Goal: Task Accomplishment & Management: Complete application form

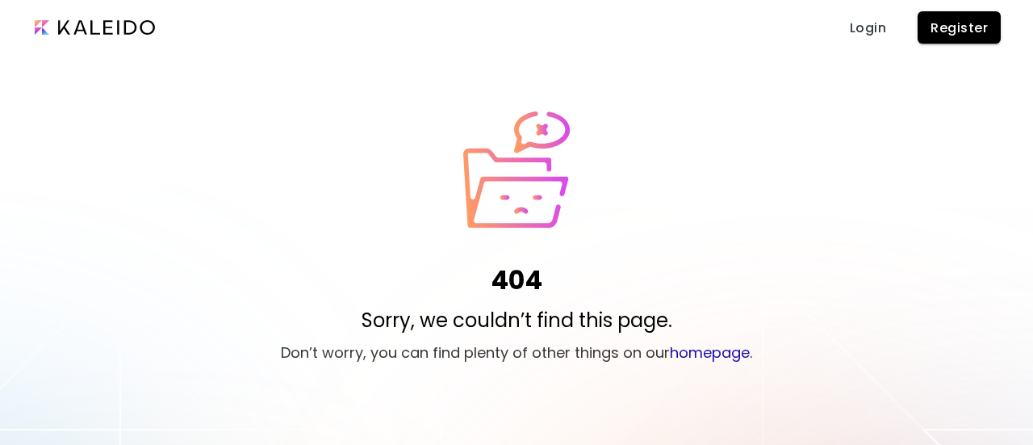
click at [964, 24] on span "Register" at bounding box center [959, 27] width 57 height 17
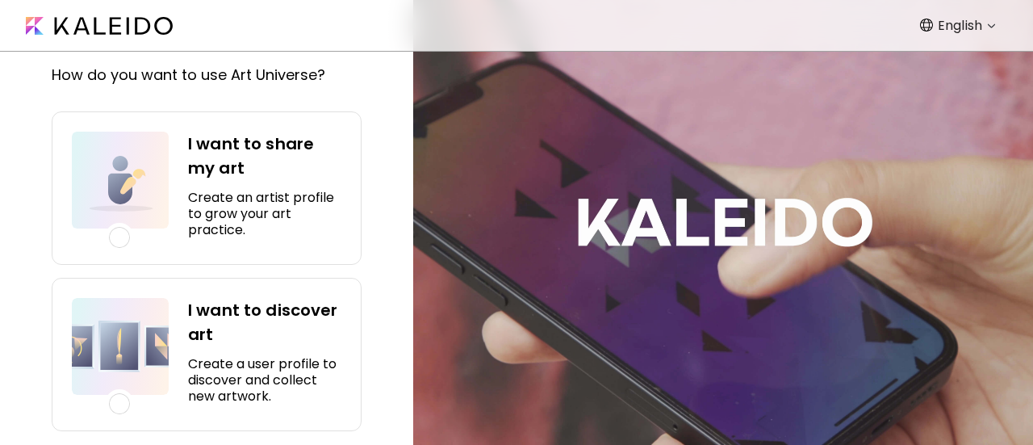
scroll to position [55, 0]
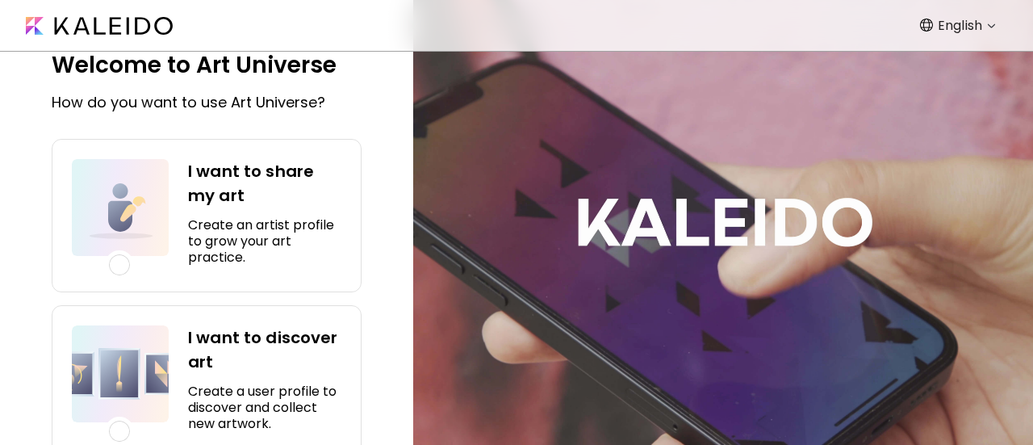
click at [118, 260] on div at bounding box center [119, 264] width 21 height 21
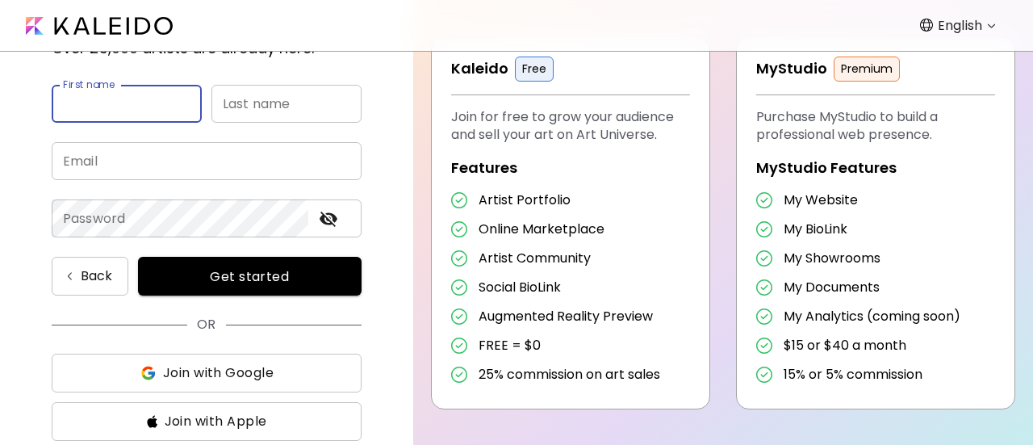
scroll to position [136, 0]
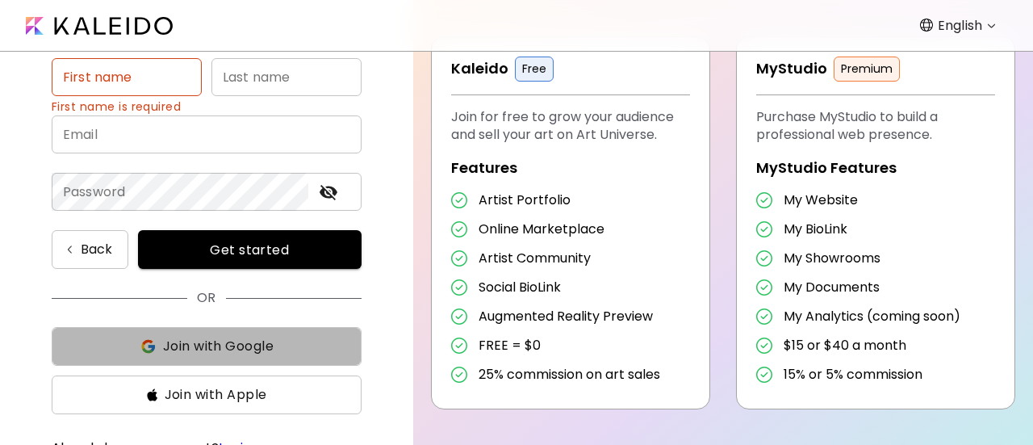
click at [227, 341] on span "Join with Google" at bounding box center [218, 346] width 111 height 19
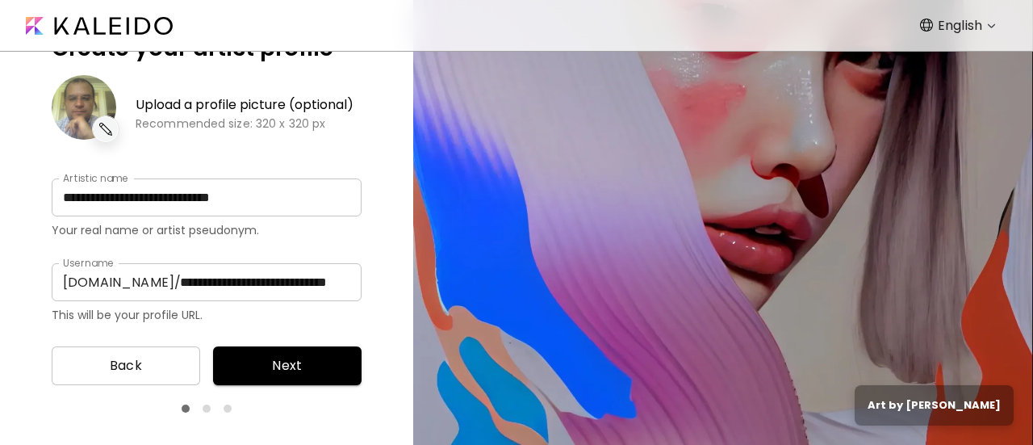
scroll to position [131, 0]
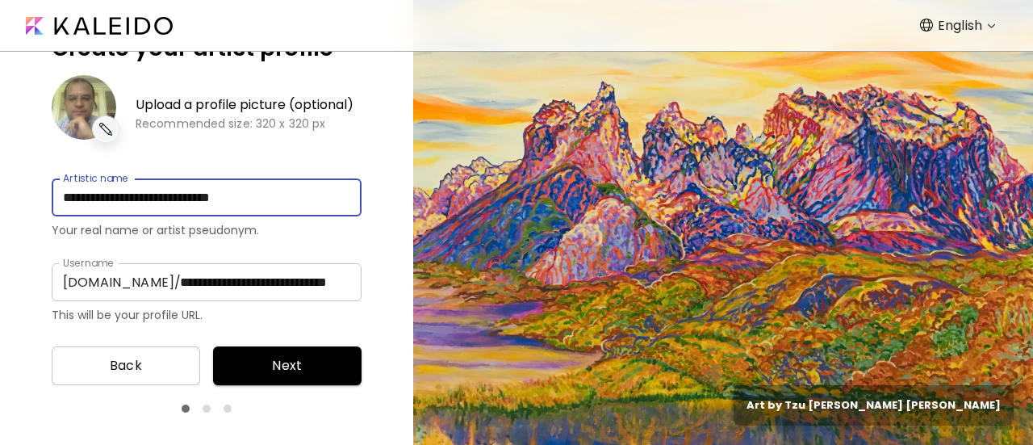
drag, startPoint x: 295, startPoint y: 190, endPoint x: 70, endPoint y: 212, distance: 225.5
click at [70, 212] on input "**********" at bounding box center [207, 197] width 310 height 38
type input "*********"
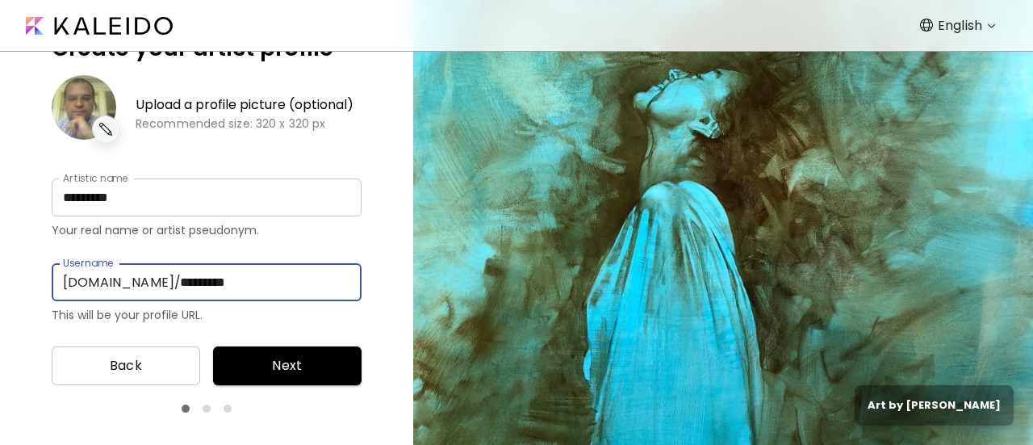
type input "*********"
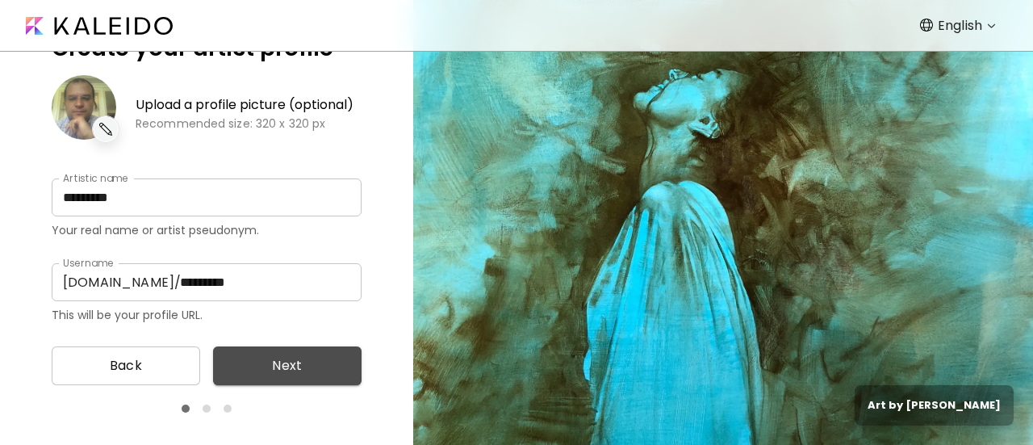
click at [331, 357] on span "Next" at bounding box center [287, 365] width 123 height 19
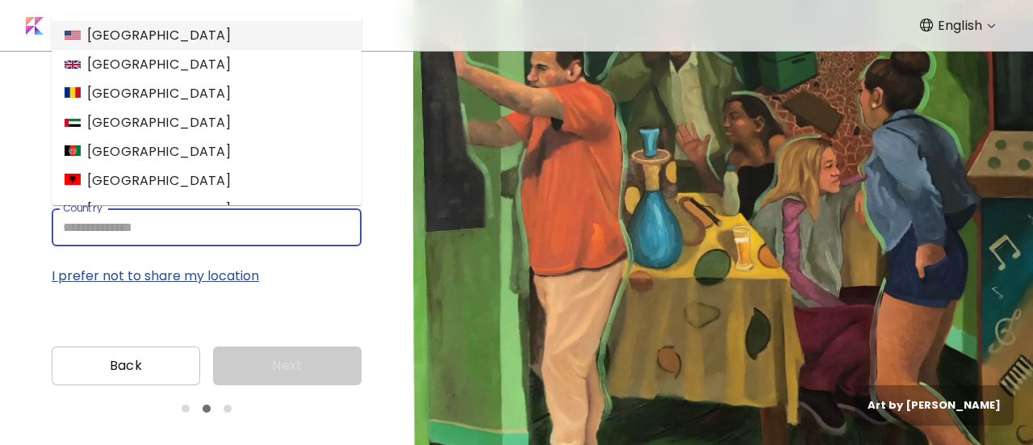
click at [306, 228] on input "Country" at bounding box center [207, 227] width 310 height 38
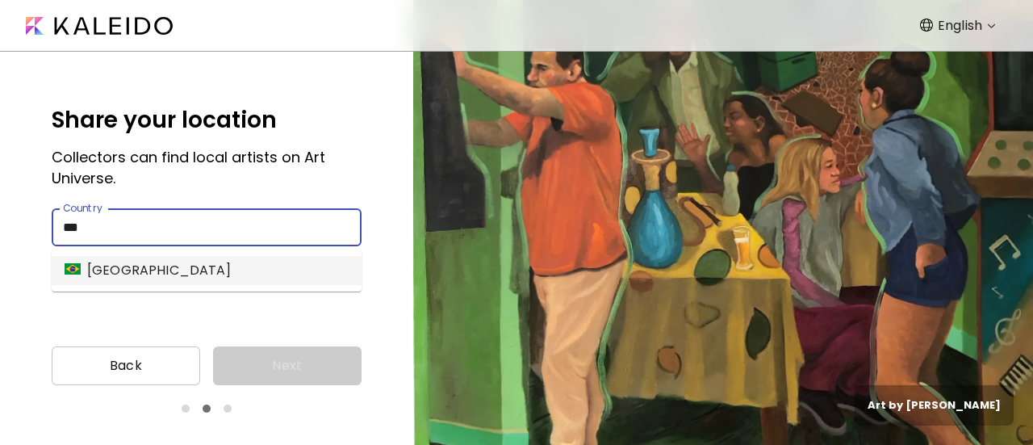
click at [103, 278] on div "[GEOGRAPHIC_DATA]" at bounding box center [148, 270] width 167 height 19
type input "******"
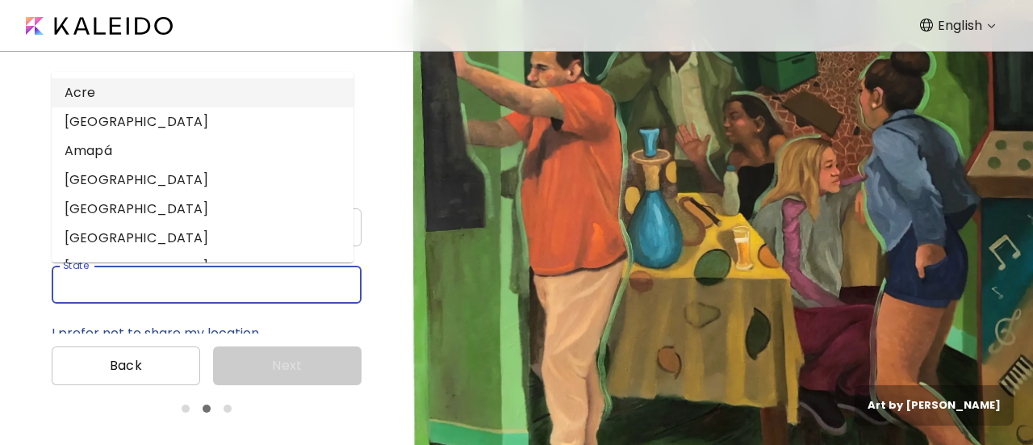
click at [105, 280] on input "State" at bounding box center [191, 285] width 278 height 38
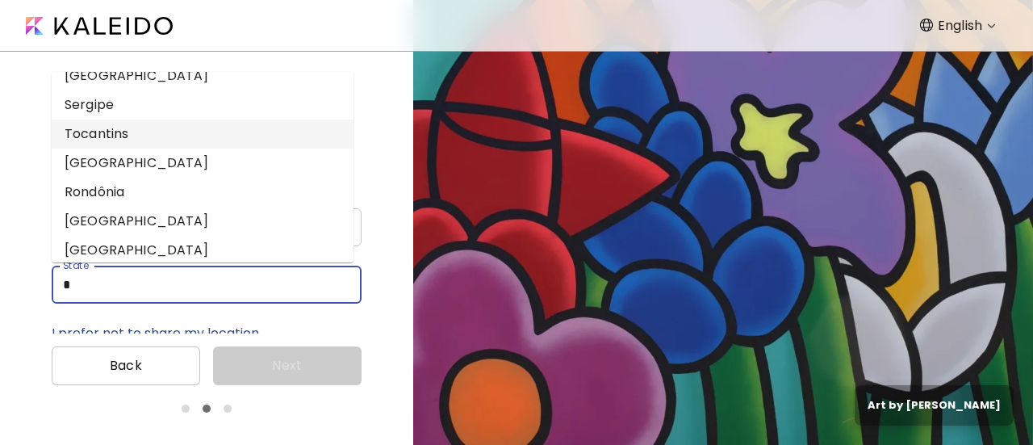
scroll to position [606, 0]
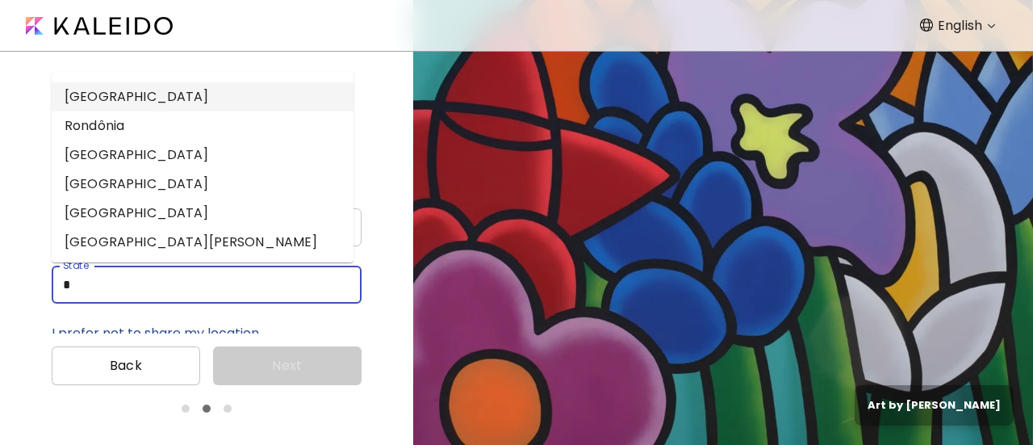
click at [149, 99] on li "[GEOGRAPHIC_DATA]" at bounding box center [203, 96] width 302 height 29
type input "**********"
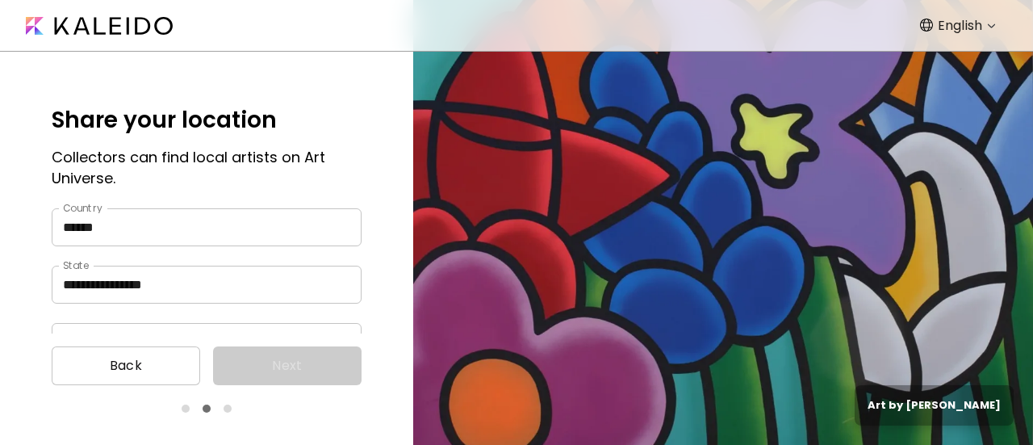
scroll to position [72, 0]
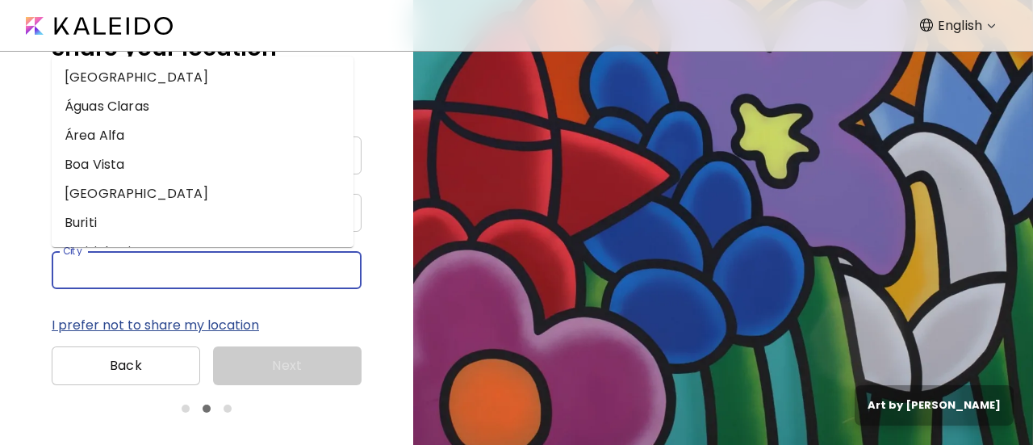
click at [238, 262] on input "City" at bounding box center [191, 270] width 278 height 38
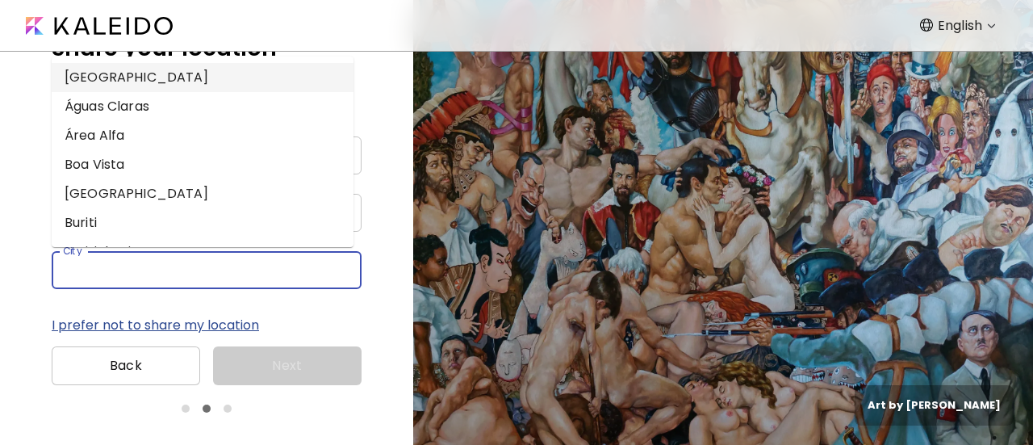
click at [125, 78] on li "[GEOGRAPHIC_DATA]" at bounding box center [203, 77] width 302 height 29
type input "********"
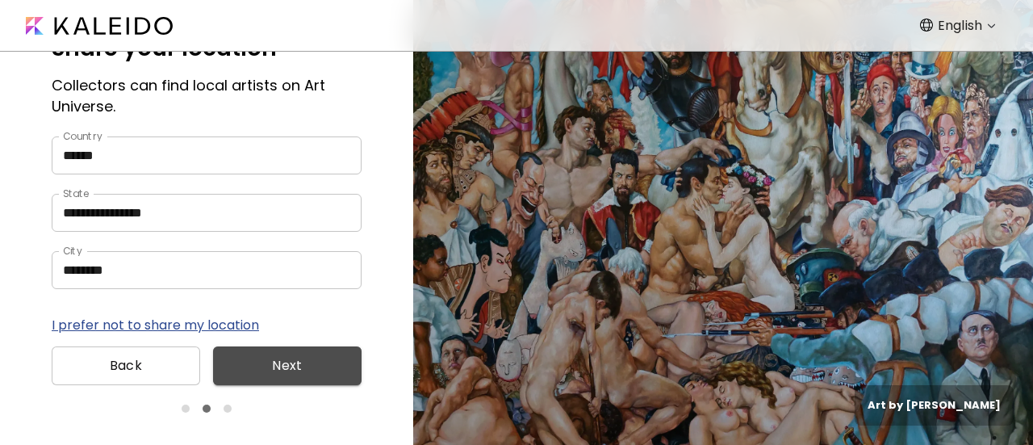
click at [292, 367] on span "Next" at bounding box center [287, 365] width 123 height 19
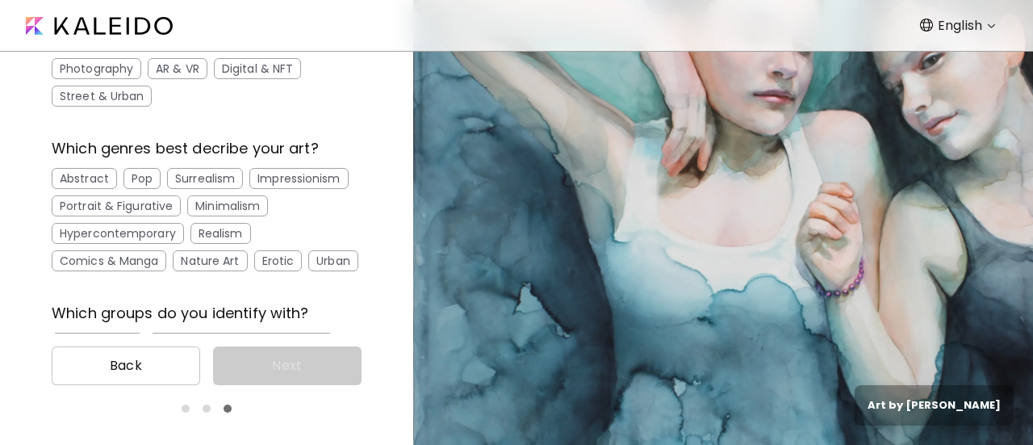
scroll to position [77, 0]
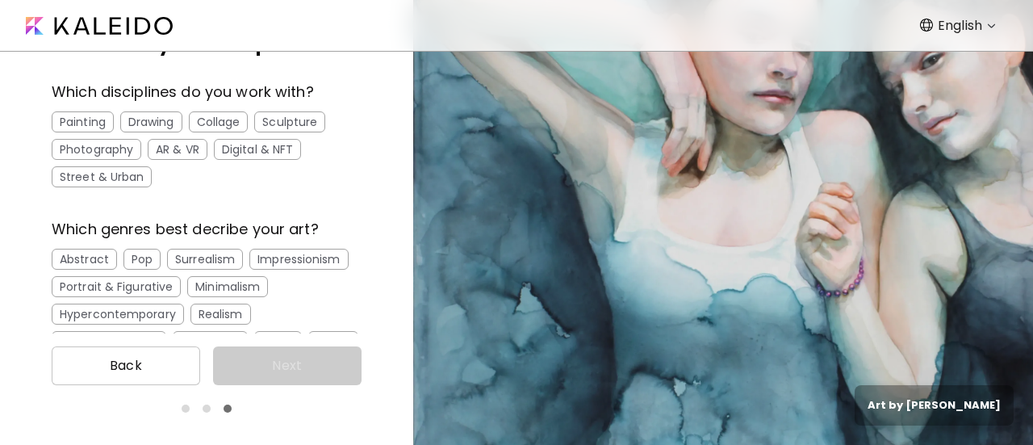
click at [162, 119] on div "Drawing" at bounding box center [151, 121] width 62 height 21
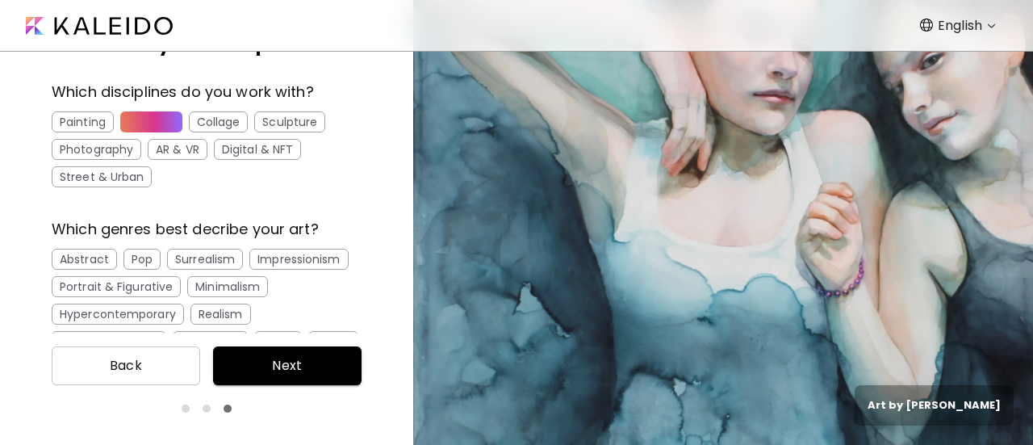
click at [195, 140] on div "AR & VR" at bounding box center [178, 149] width 60 height 21
click at [242, 144] on div "Digital & NFT" at bounding box center [257, 149] width 87 height 21
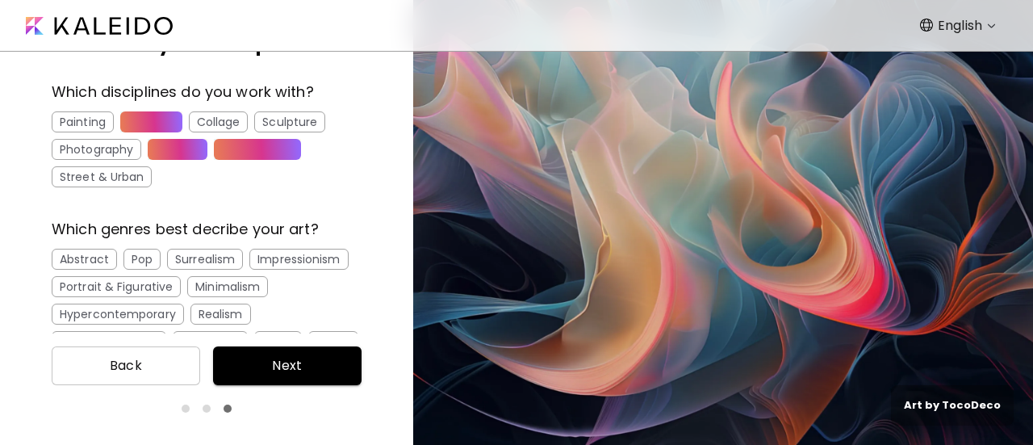
click at [94, 124] on div "Painting" at bounding box center [83, 121] width 62 height 21
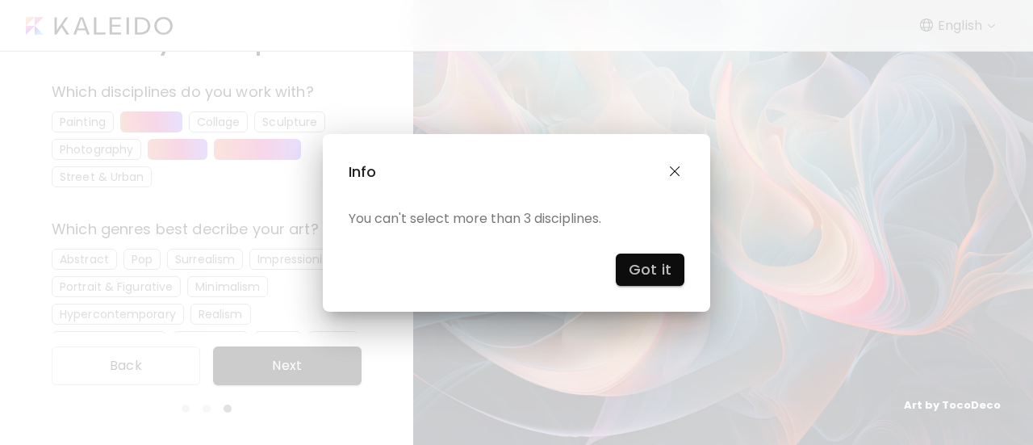
click at [646, 266] on h4 "Got it" at bounding box center [650, 270] width 43 height 24
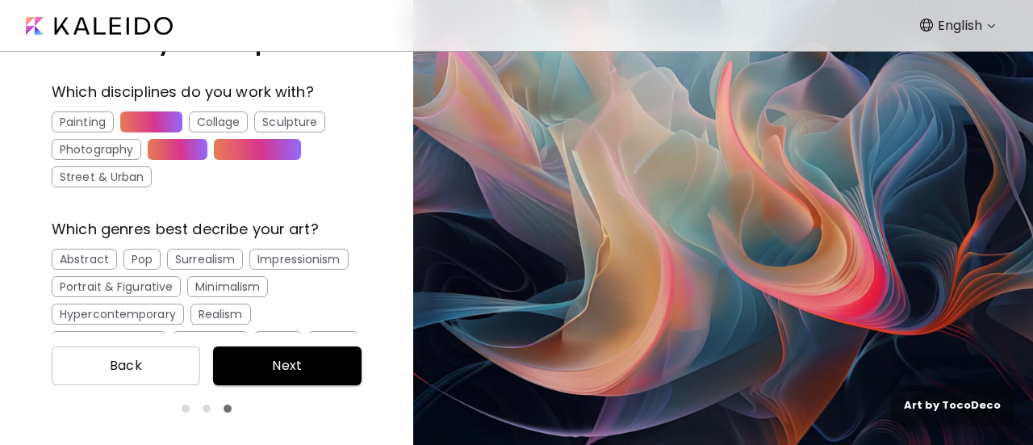
scroll to position [158, 0]
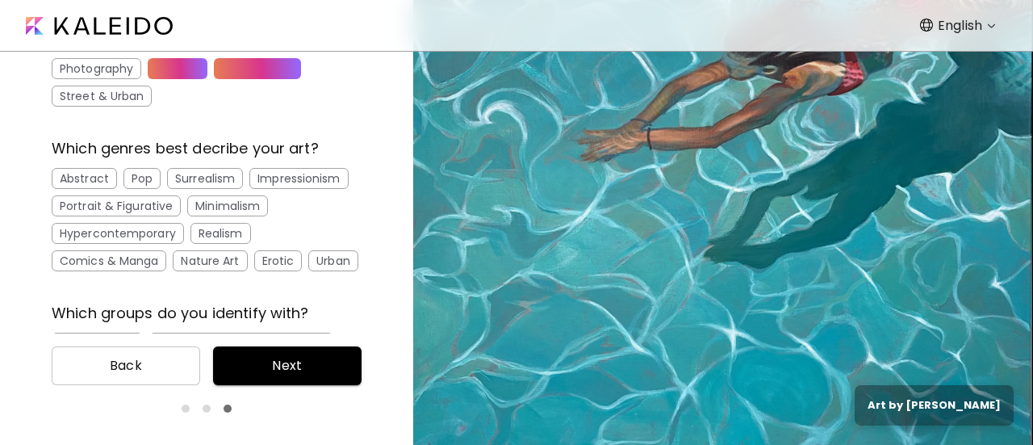
click at [239, 231] on div "Realism" at bounding box center [221, 233] width 61 height 21
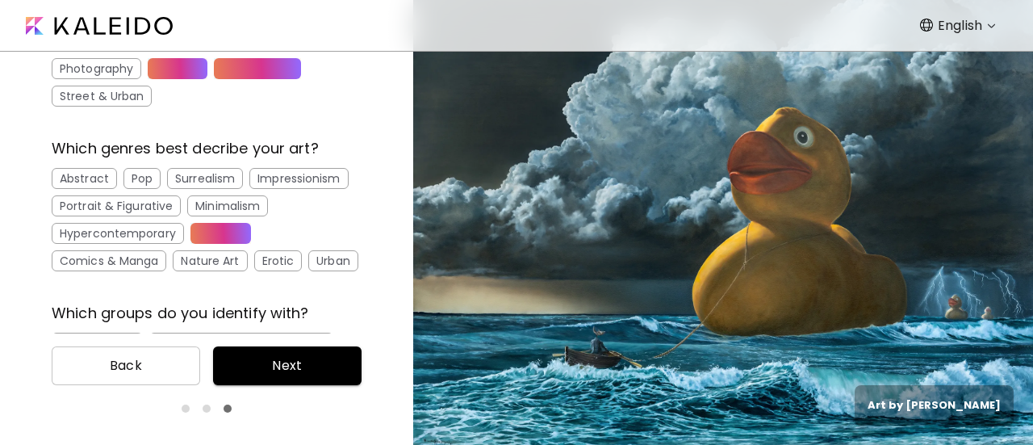
click at [88, 174] on div "Abstract" at bounding box center [84, 178] width 65 height 21
click at [232, 180] on div "Surrealism" at bounding box center [205, 178] width 76 height 21
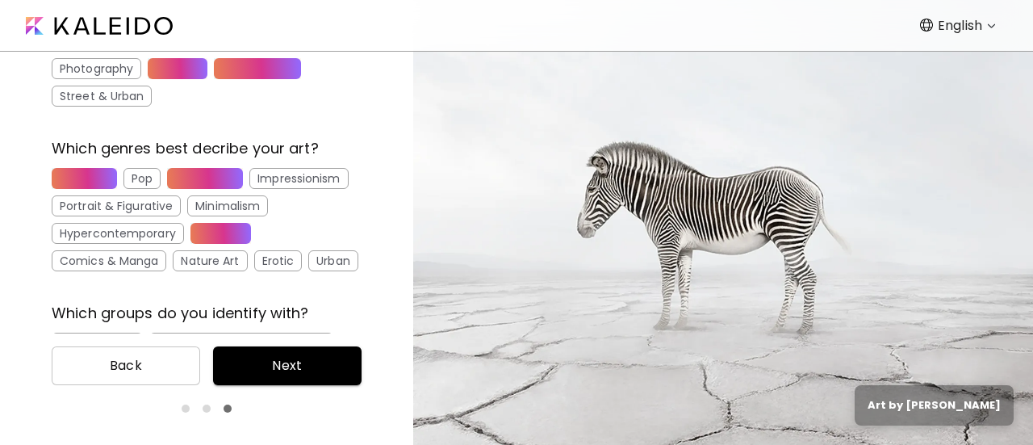
click at [219, 258] on div "Nature Art" at bounding box center [210, 260] width 74 height 21
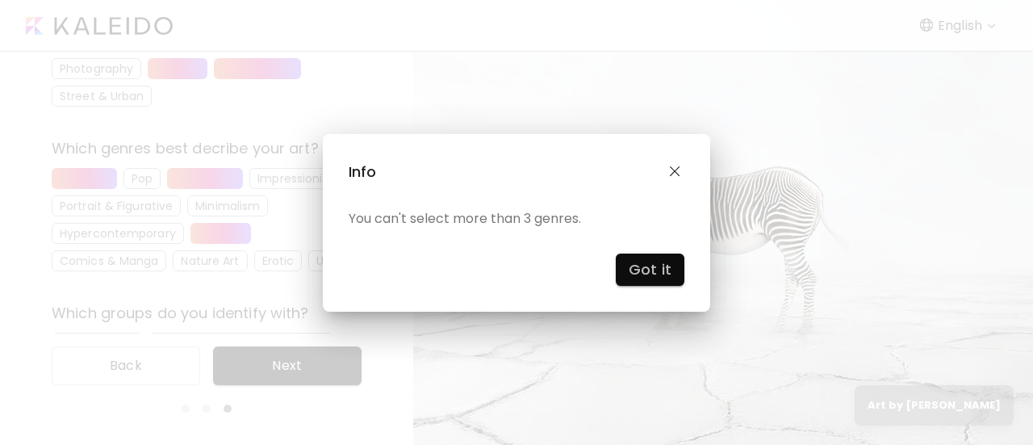
click at [652, 270] on h4 "Got it" at bounding box center [650, 270] width 43 height 24
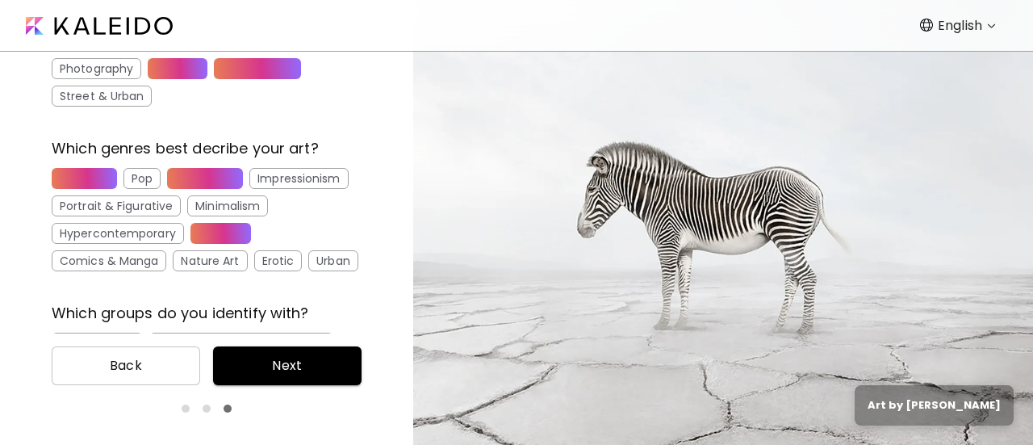
click at [304, 374] on span "Next" at bounding box center [287, 365] width 123 height 19
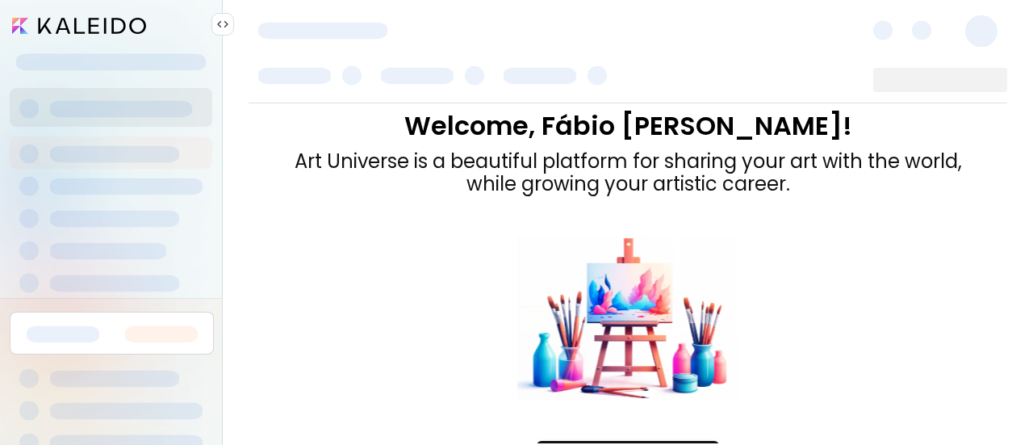
scroll to position [77, 0]
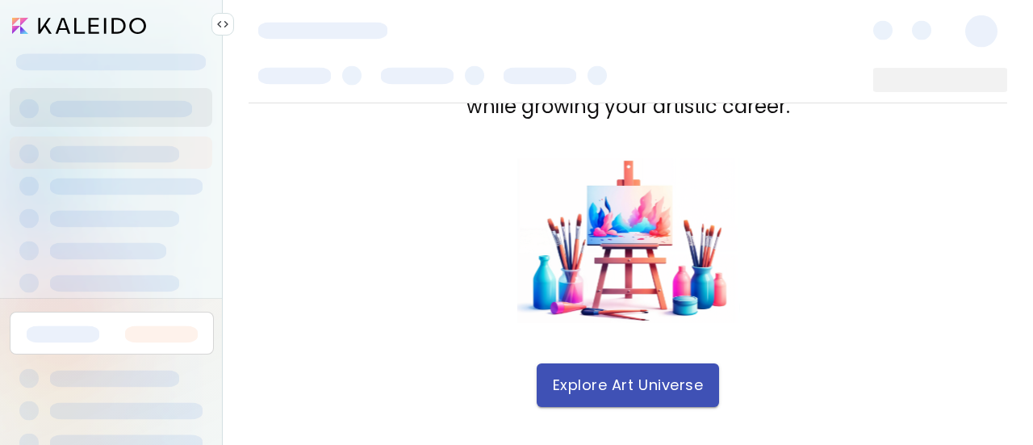
click at [630, 379] on span "Explore Art Universe" at bounding box center [628, 385] width 150 height 18
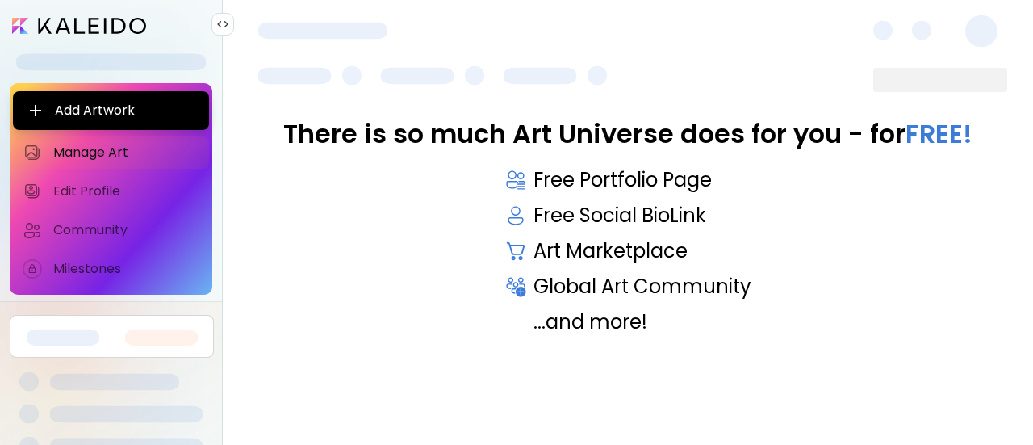
click at [141, 57] on span at bounding box center [111, 62] width 190 height 17
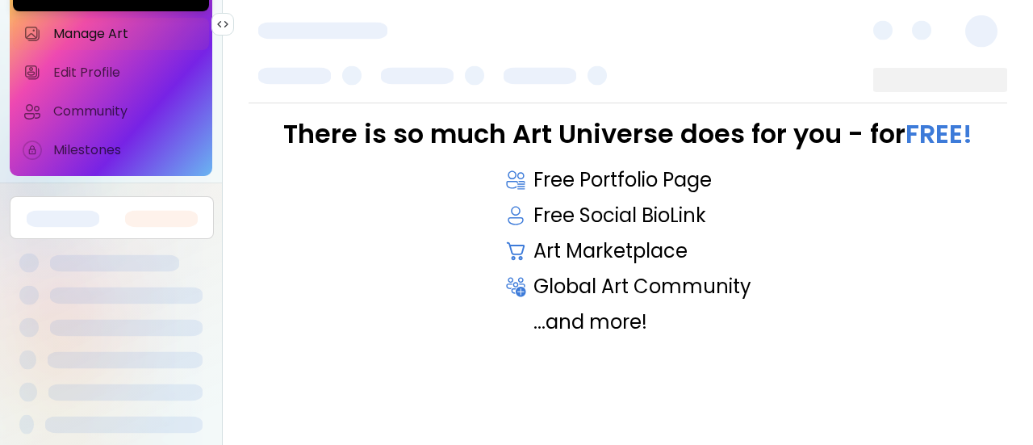
scroll to position [0, 0]
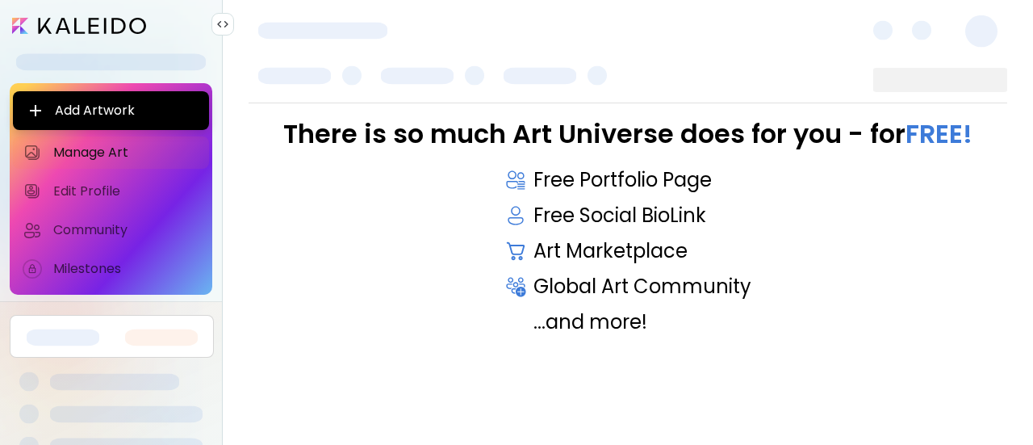
click at [225, 15] on div at bounding box center [222, 24] width 23 height 23
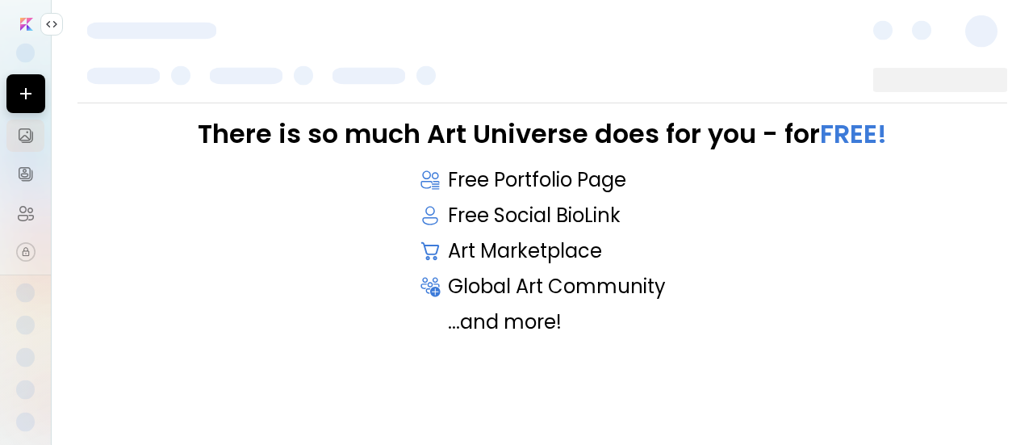
click at [48, 25] on img at bounding box center [51, 24] width 13 height 13
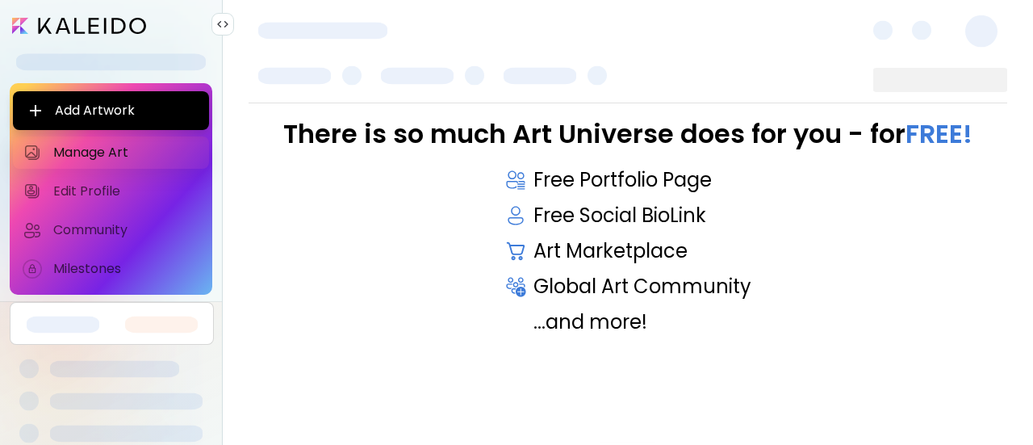
click at [69, 149] on span "Manage Art" at bounding box center [126, 152] width 146 height 16
click at [76, 228] on span "Community" at bounding box center [126, 230] width 146 height 16
click at [100, 151] on span "Manage Art" at bounding box center [126, 152] width 146 height 16
click at [97, 186] on span "Edit Profile" at bounding box center [126, 191] width 146 height 16
click at [115, 192] on span "Edit Profile" at bounding box center [126, 191] width 146 height 16
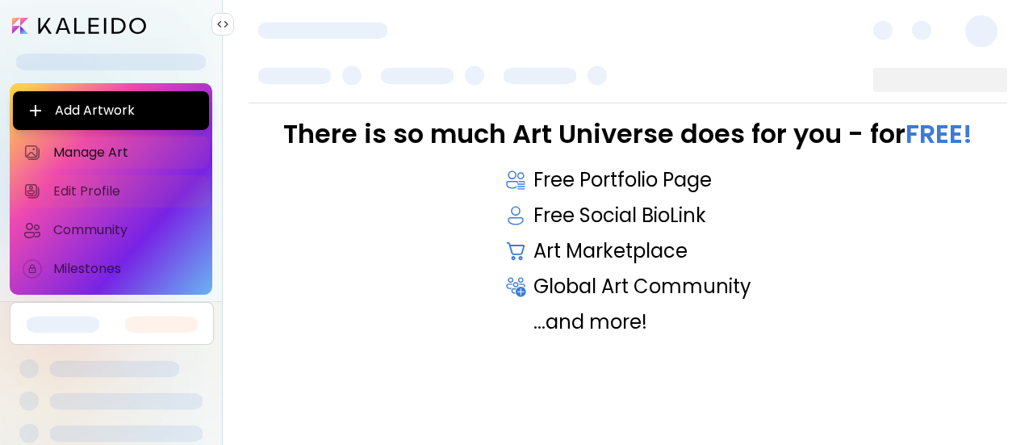
click at [103, 196] on span "Edit Profile" at bounding box center [126, 191] width 146 height 16
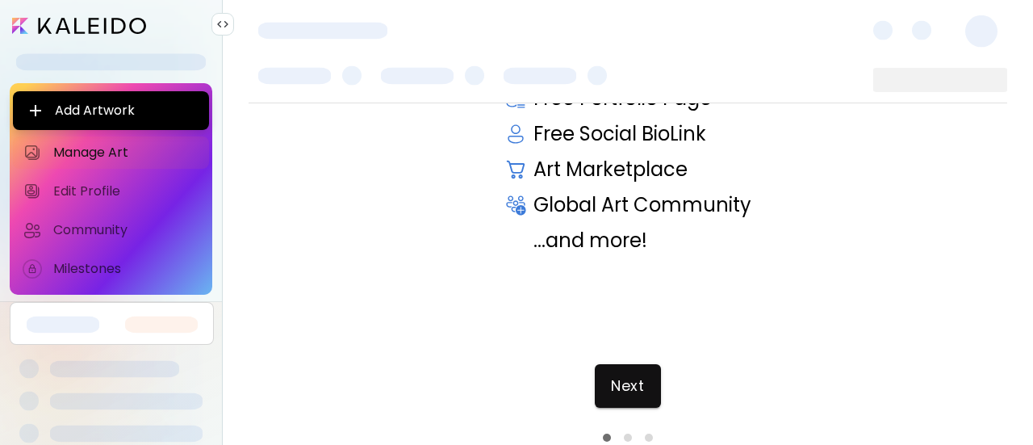
scroll to position [82, 0]
click at [623, 377] on span "Next" at bounding box center [627, 385] width 33 height 18
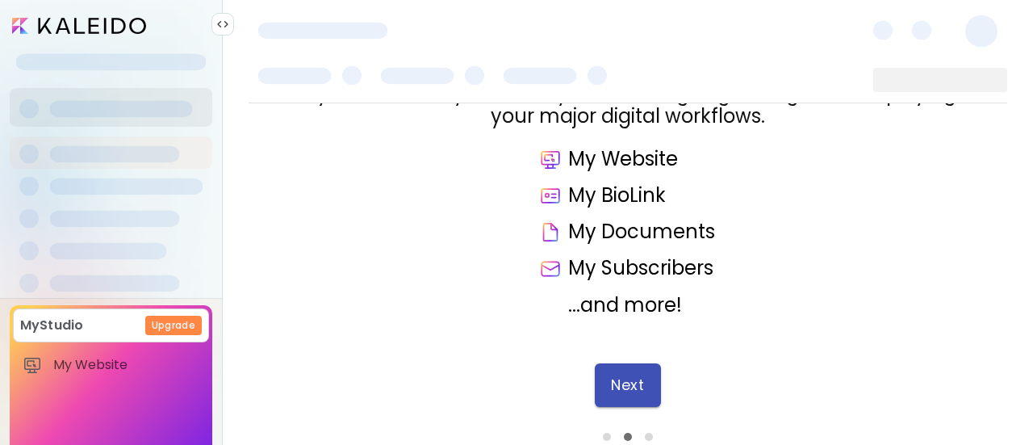
click at [623, 379] on span "Next" at bounding box center [627, 385] width 33 height 18
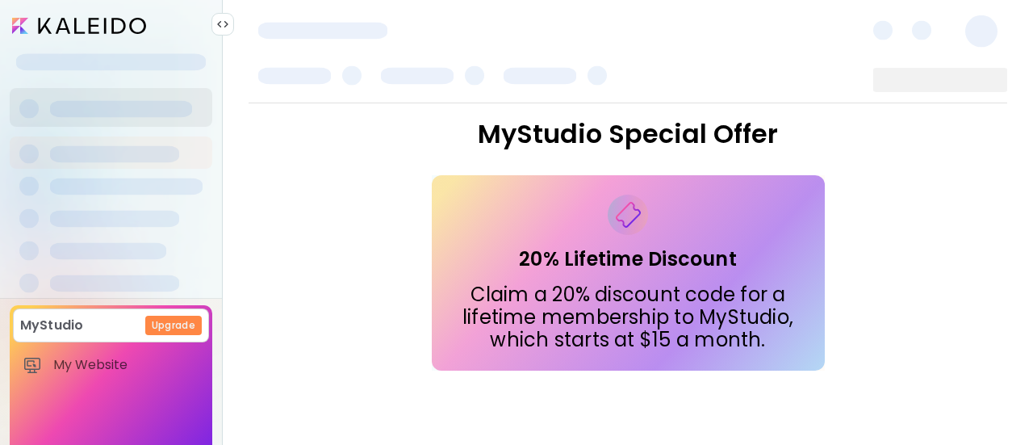
scroll to position [81, 0]
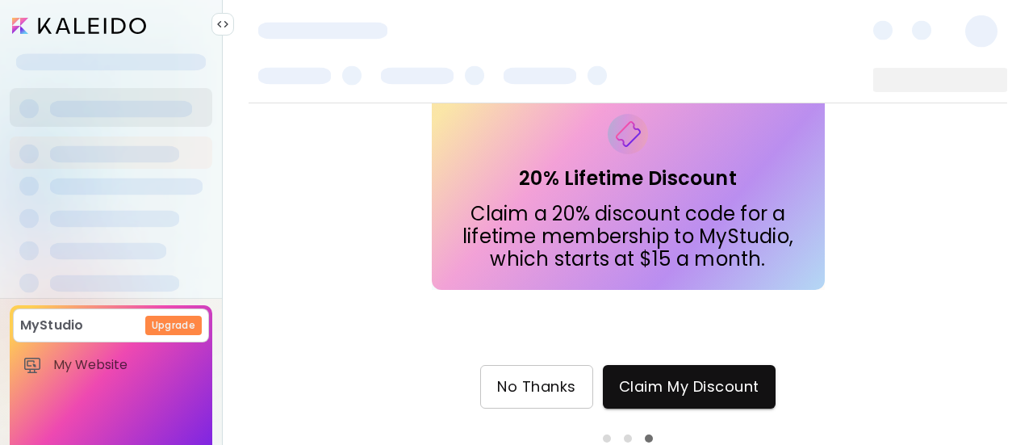
click at [510, 379] on span "No Thanks" at bounding box center [536, 387] width 79 height 18
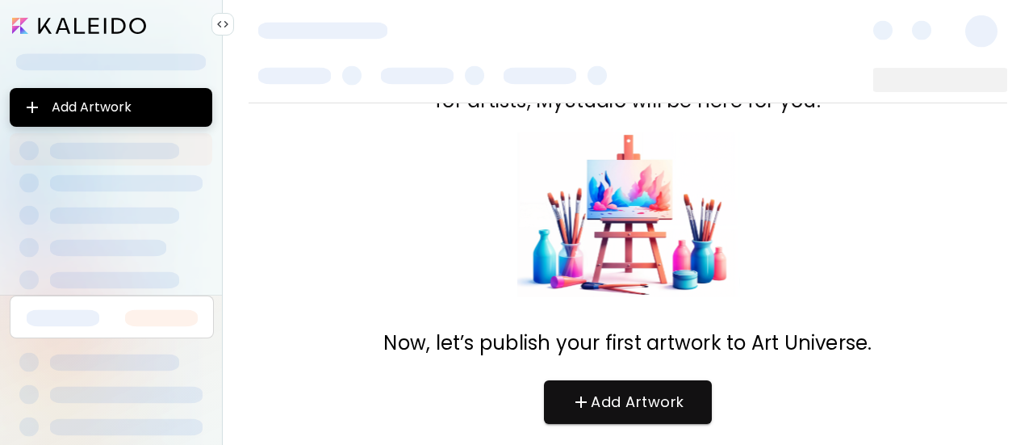
scroll to position [147, 0]
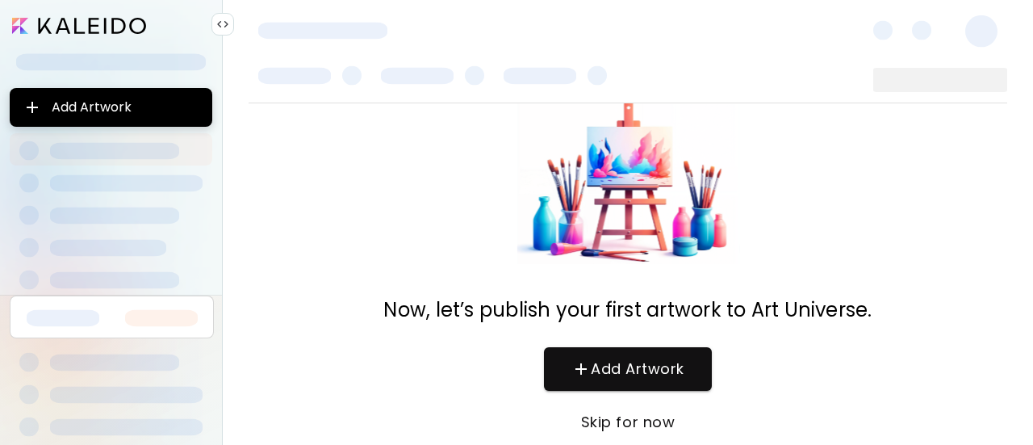
click at [626, 419] on span "Skip for now" at bounding box center [628, 422] width 136 height 18
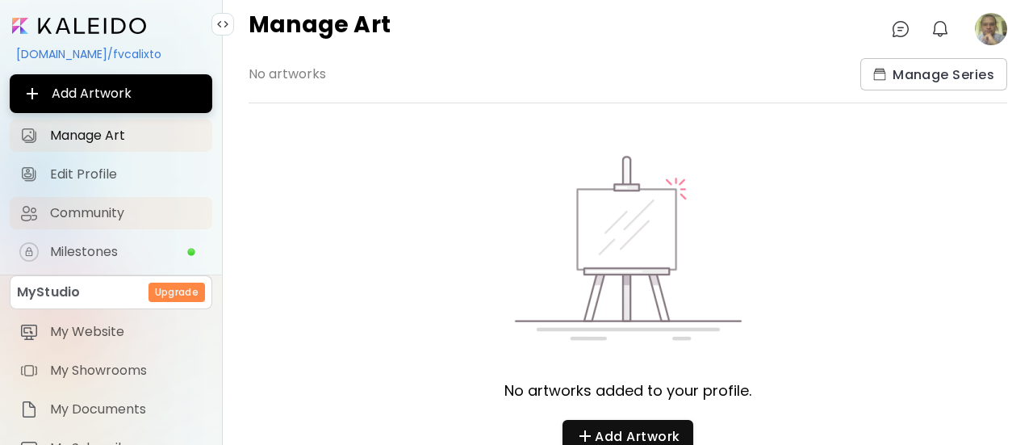
click at [89, 207] on span "Community" at bounding box center [126, 213] width 153 height 16
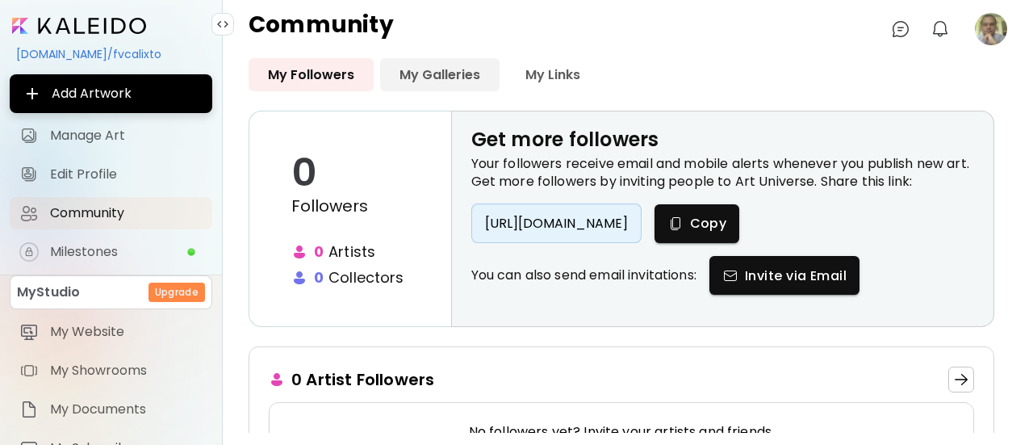
click at [457, 73] on link "My Galleries" at bounding box center [439, 74] width 119 height 33
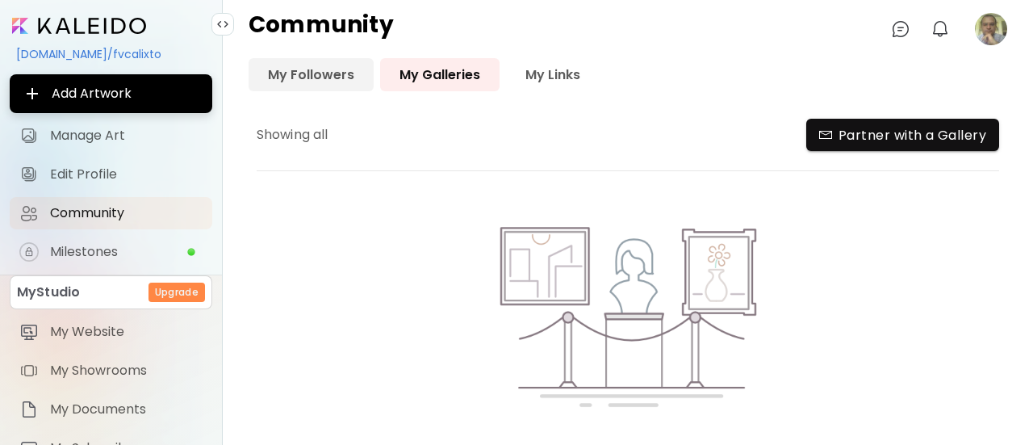
click at [310, 73] on link "My Followers" at bounding box center [311, 74] width 125 height 33
